Goal: Task Accomplishment & Management: Use online tool/utility

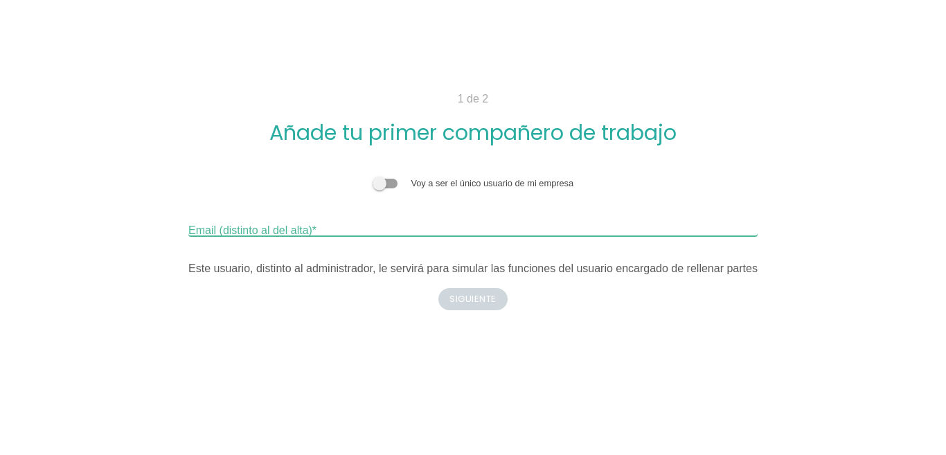
drag, startPoint x: 377, startPoint y: 219, endPoint x: 397, endPoint y: 249, distance: 35.3
click at [407, 246] on div "Voy a ser el único usuario de mi empresa Email (distinto al del alta) Este usua…" at bounding box center [472, 227] width 569 height 100
type input "H"
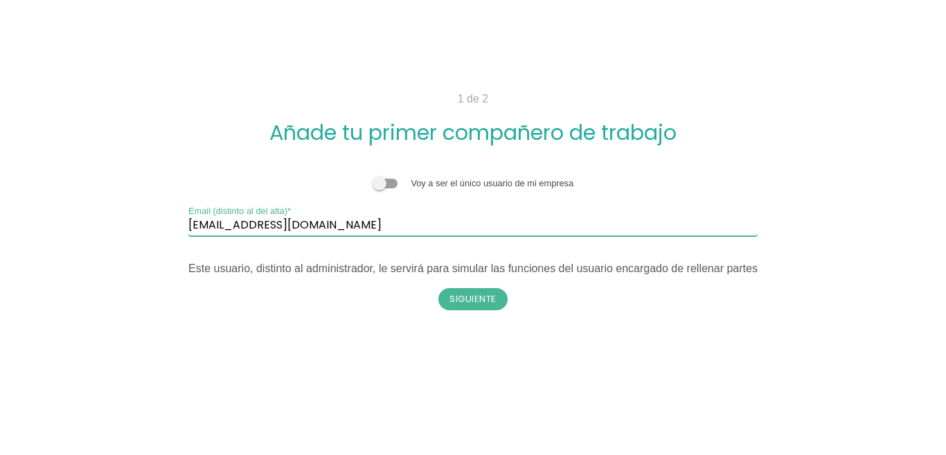
type input "[EMAIL_ADDRESS][DOMAIN_NAME]"
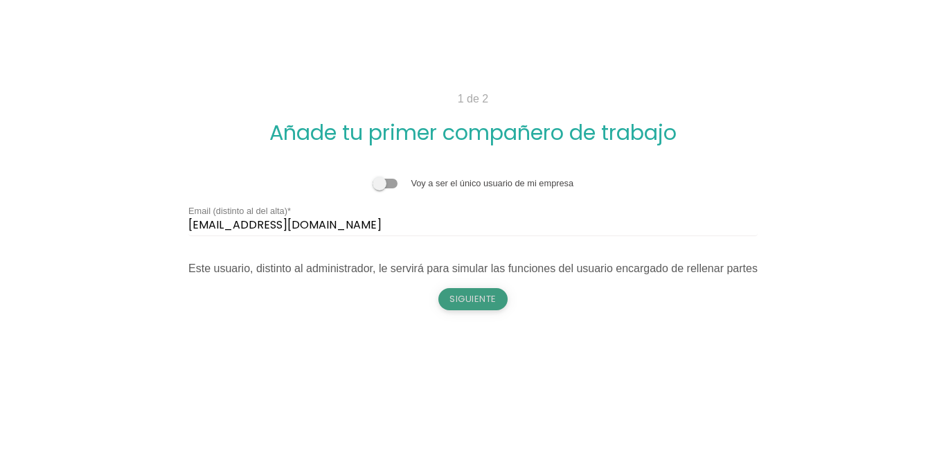
click at [467, 298] on button "Siguiente" at bounding box center [472, 299] width 69 height 22
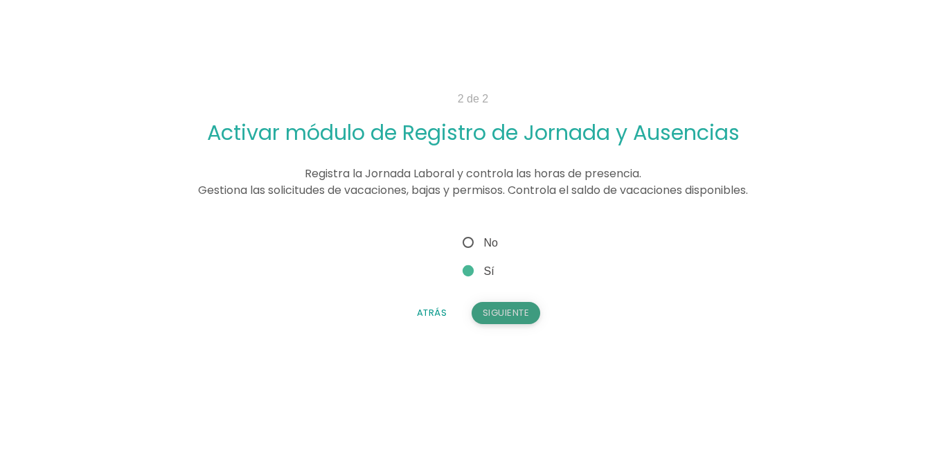
click at [532, 315] on button "Siguiente" at bounding box center [505, 313] width 69 height 22
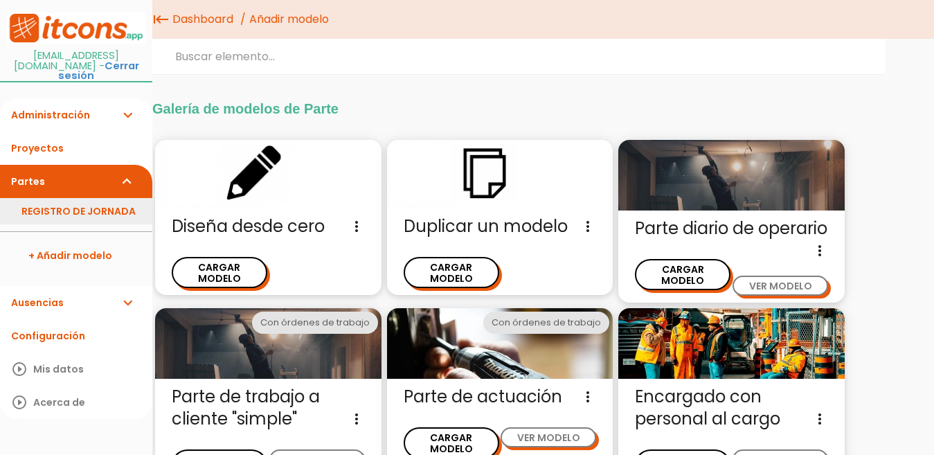
click at [109, 210] on link "REGISTRO DE JORNADA" at bounding box center [76, 211] width 152 height 26
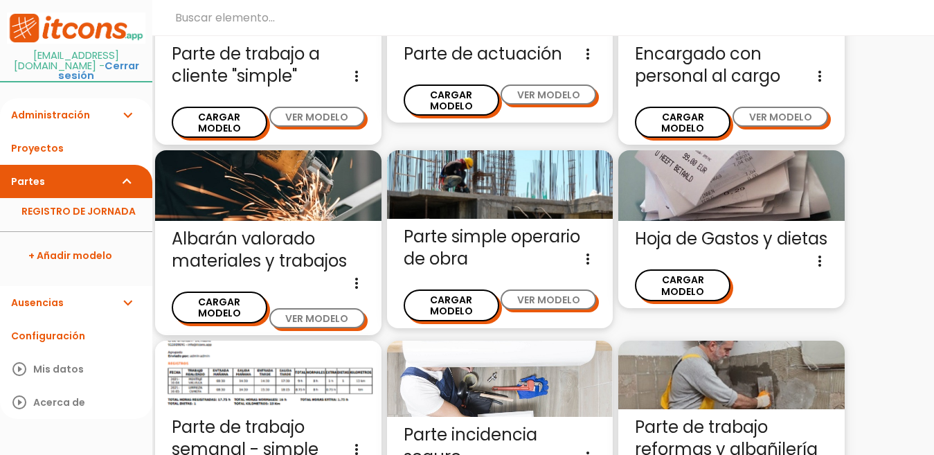
scroll to position [310, 0]
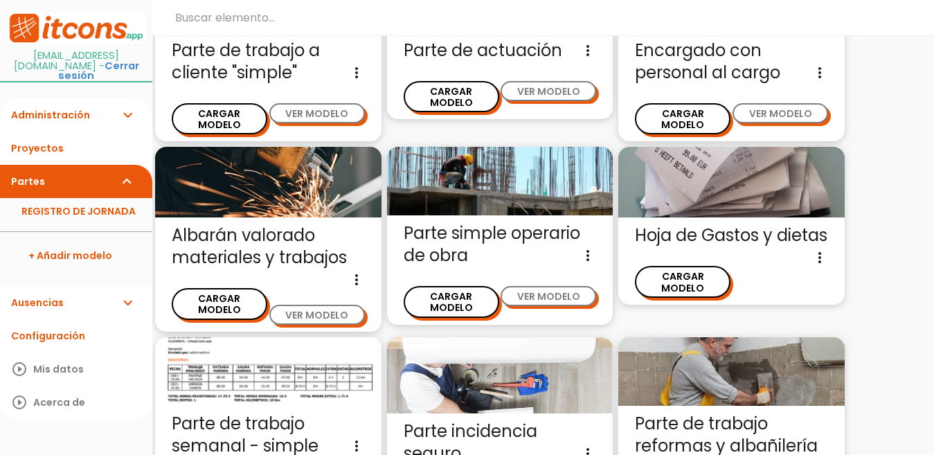
click at [221, 84] on span "Parte de trabajo a cliente "simple" Imagenes, hora comienzo, hora fin, motivo d…" at bounding box center [268, 61] width 193 height 44
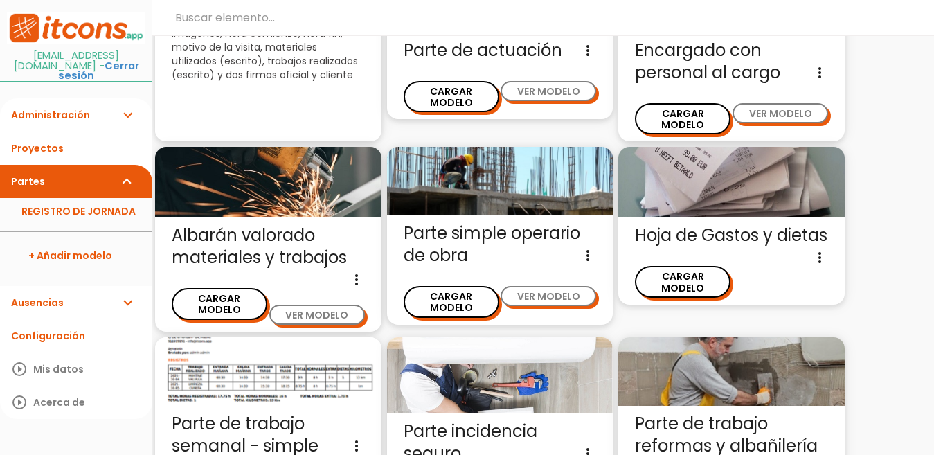
click at [227, 114] on div "Parte de trabajo a cliente "simple" close Imagenes, hora comienzo, hora fin, mo…" at bounding box center [268, 51] width 226 height 179
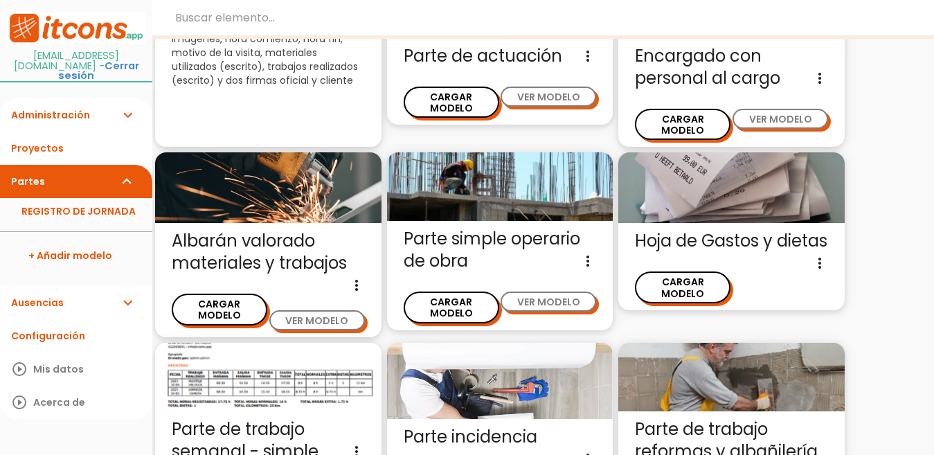
scroll to position [172, 0]
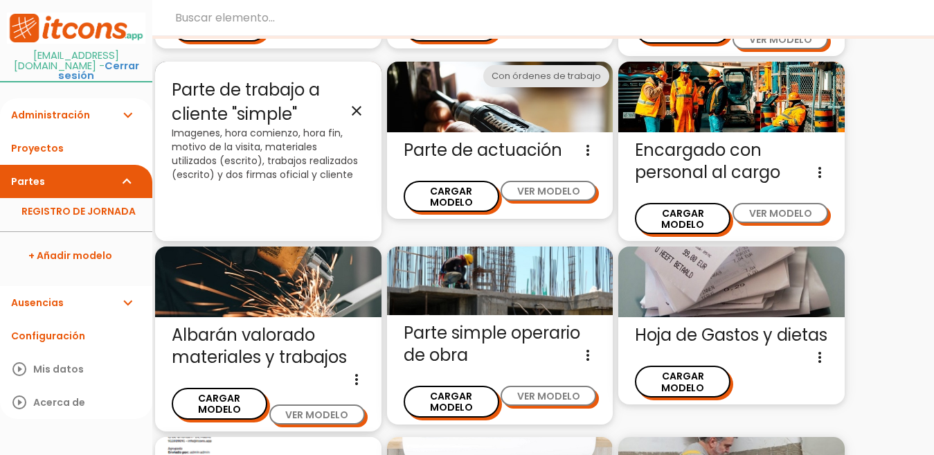
click at [355, 118] on icon "close" at bounding box center [356, 110] width 17 height 17
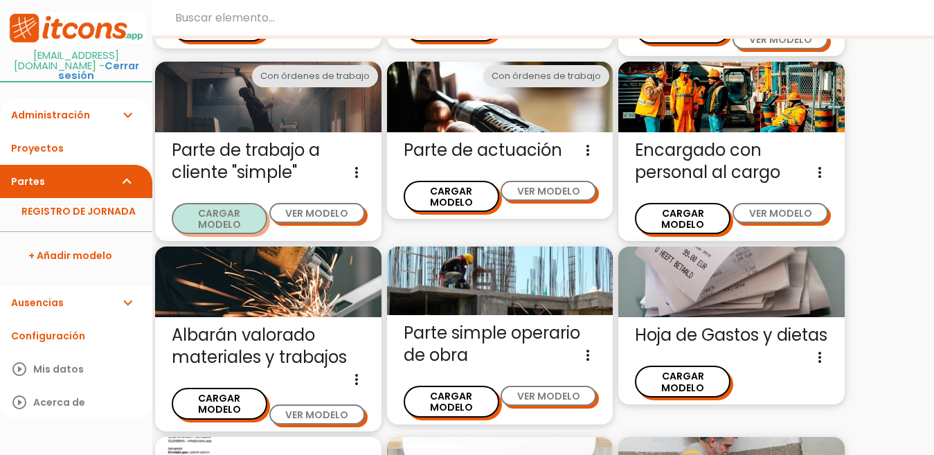
click at [226, 219] on button "CARGAR MODELO" at bounding box center [220, 218] width 96 height 31
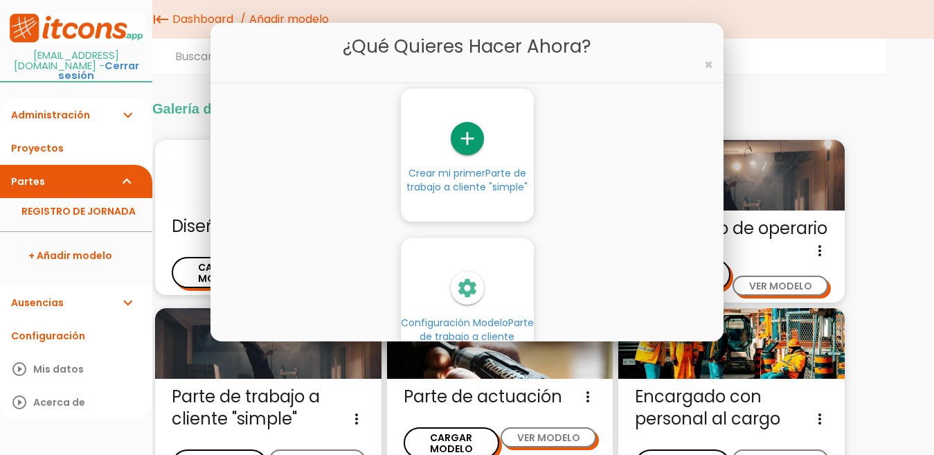
click at [703, 64] on div "¿Qué quieres hacer ahora? ×" at bounding box center [467, 53] width 514 height 60
click at [498, 143] on div "add" at bounding box center [467, 138] width 133 height 33
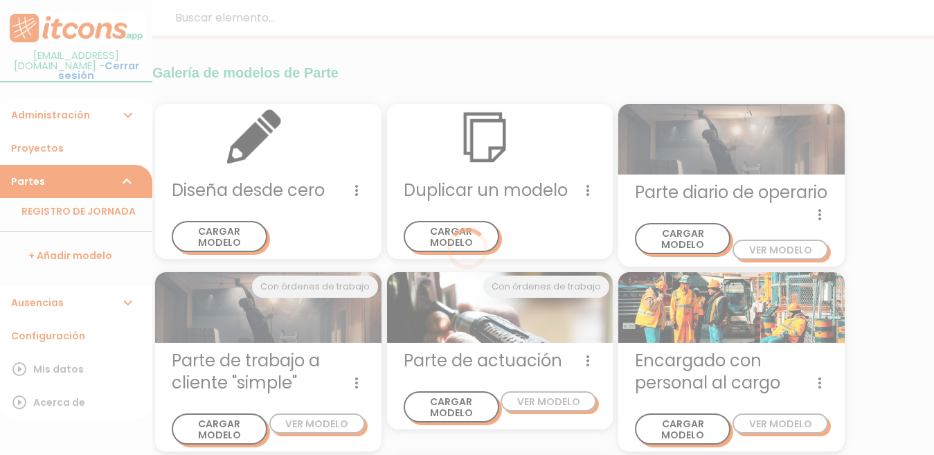
scroll to position [241, 0]
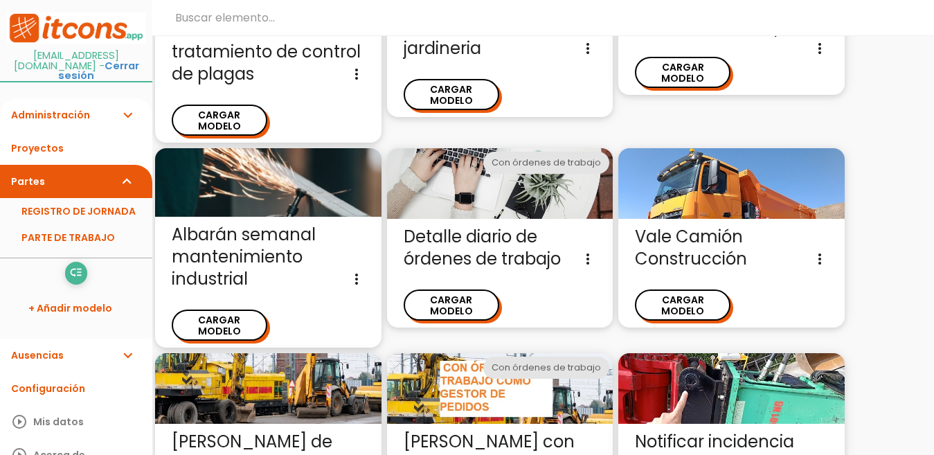
scroll to position [1315, 0]
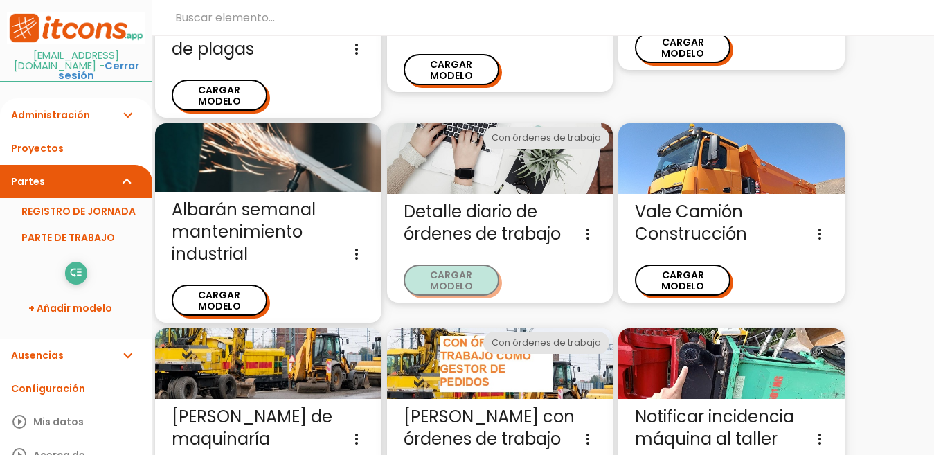
click at [457, 264] on button "CARGAR MODELO" at bounding box center [452, 279] width 96 height 31
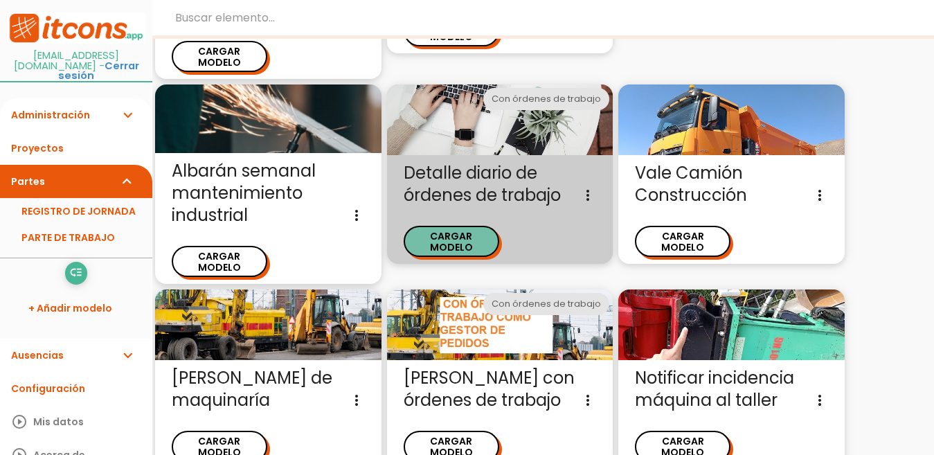
scroll to position [415, 0]
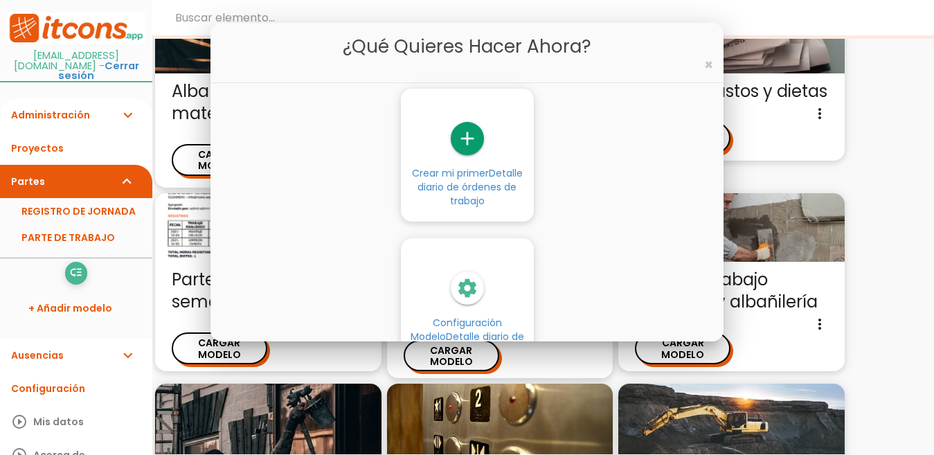
click at [470, 273] on icon "settings" at bounding box center [467, 287] width 33 height 33
